Goal: Navigation & Orientation: Go to known website

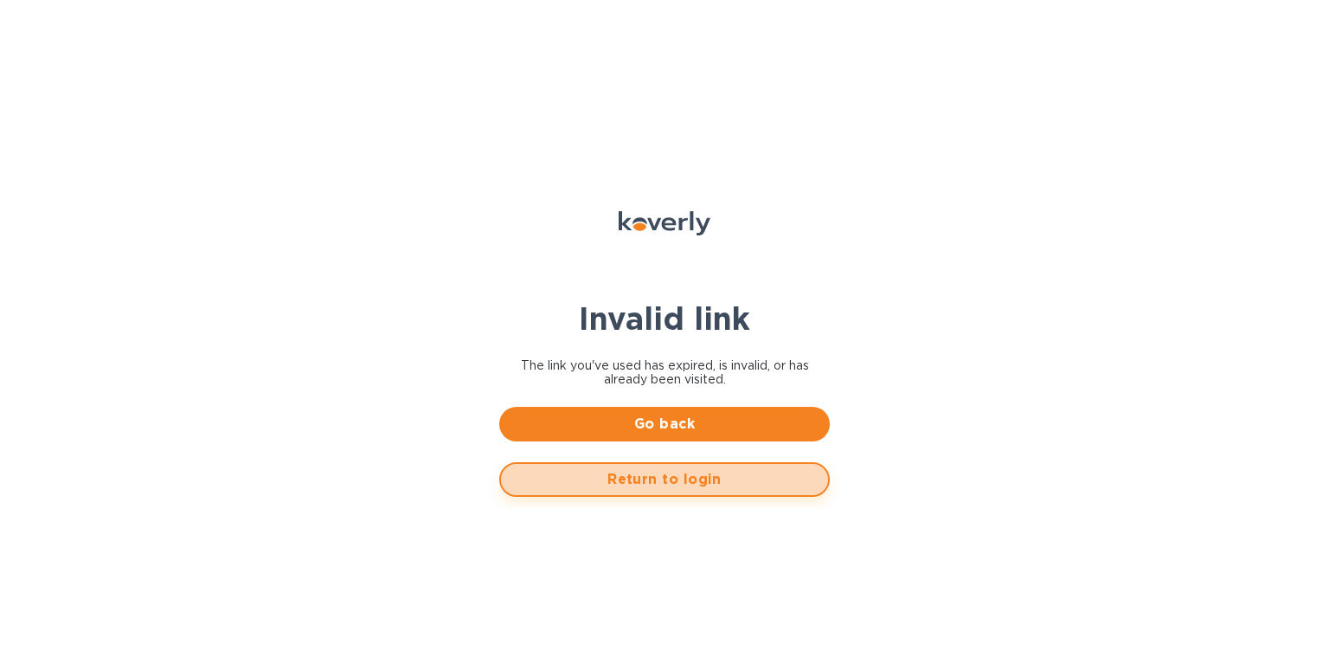
click at [641, 482] on span "Return to login" at bounding box center [664, 479] width 299 height 21
